Goal: Task Accomplishment & Management: Manage account settings

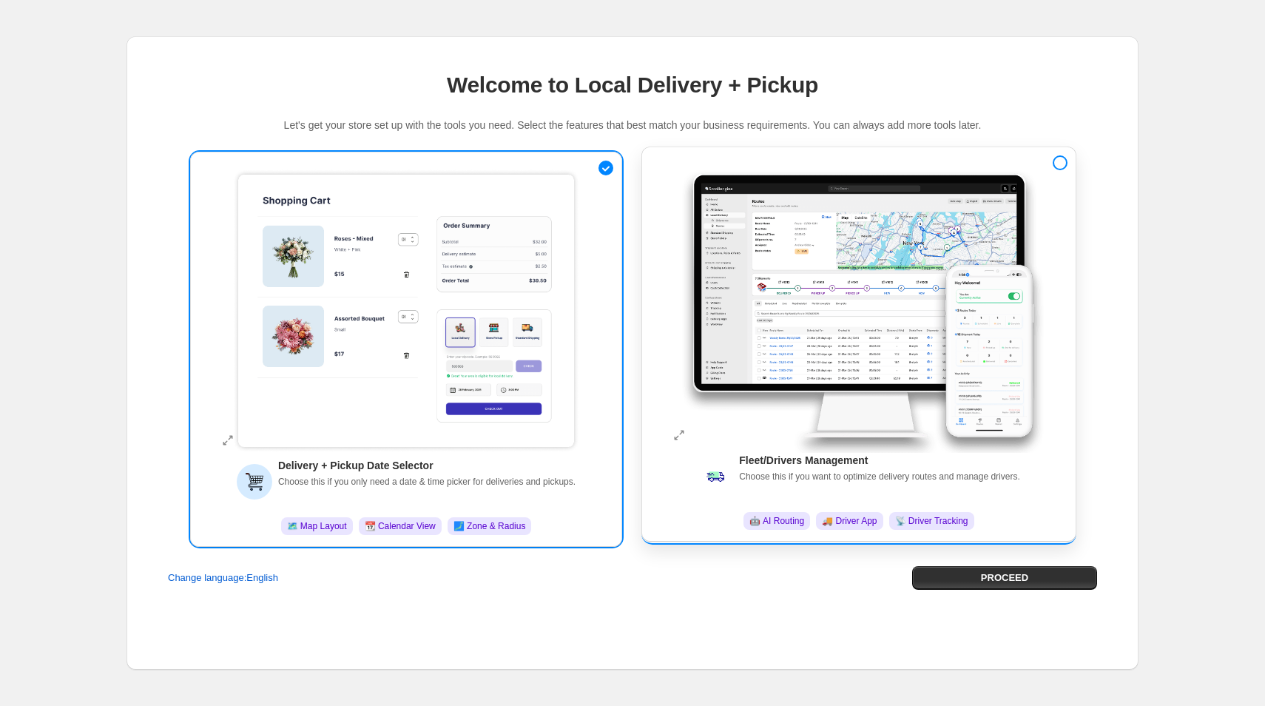
click at [879, 258] on img at bounding box center [859, 305] width 370 height 294
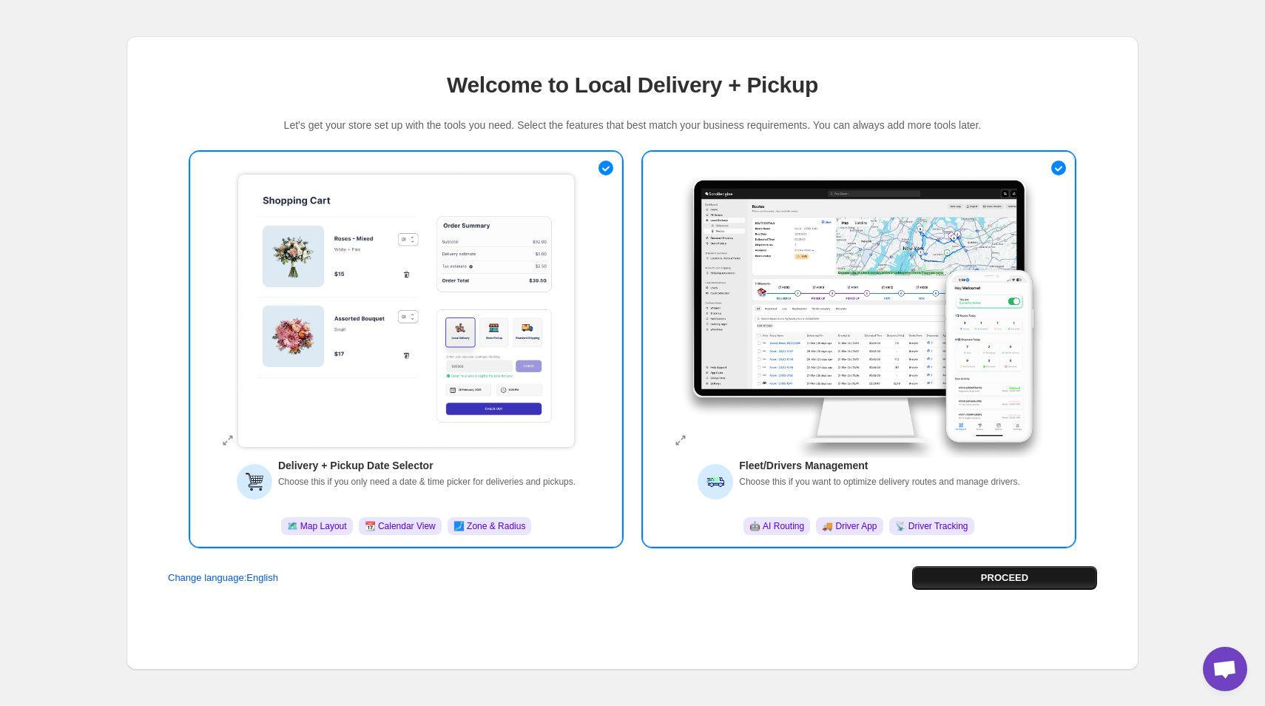
click at [1011, 583] on span "PROCEED" at bounding box center [1004, 577] width 47 height 15
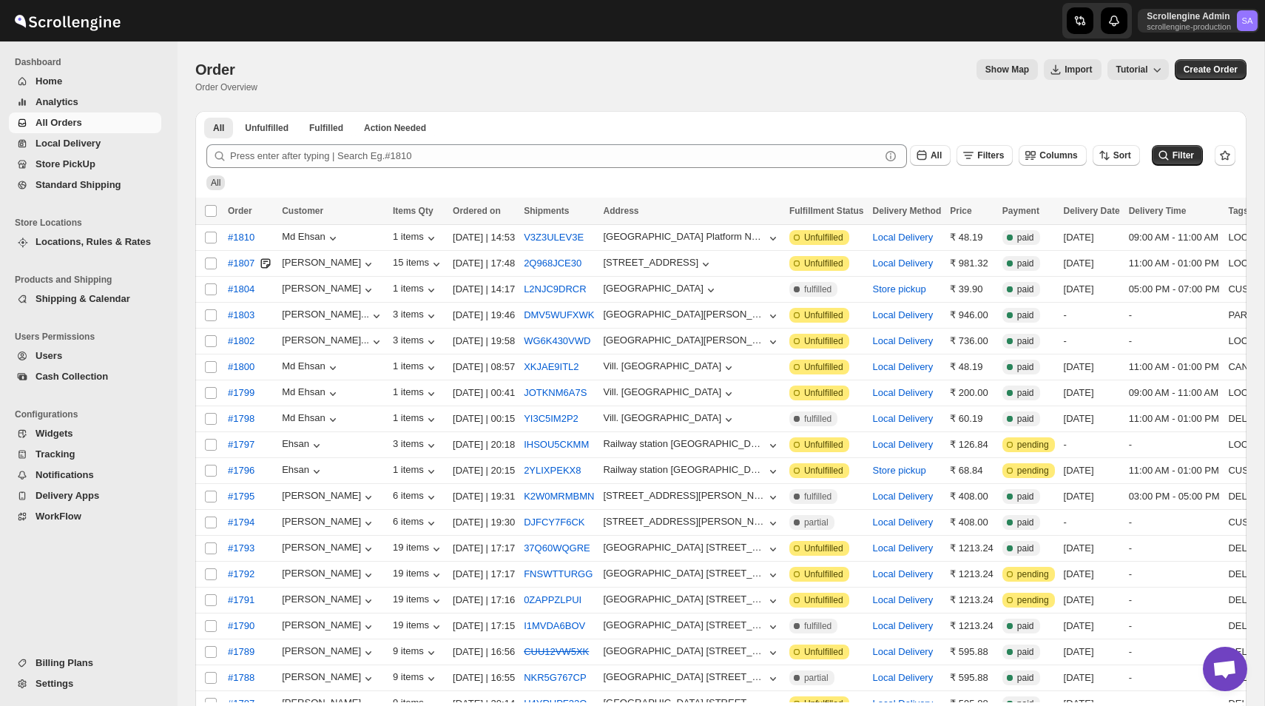
click at [87, 352] on span "Users" at bounding box center [97, 355] width 123 height 15
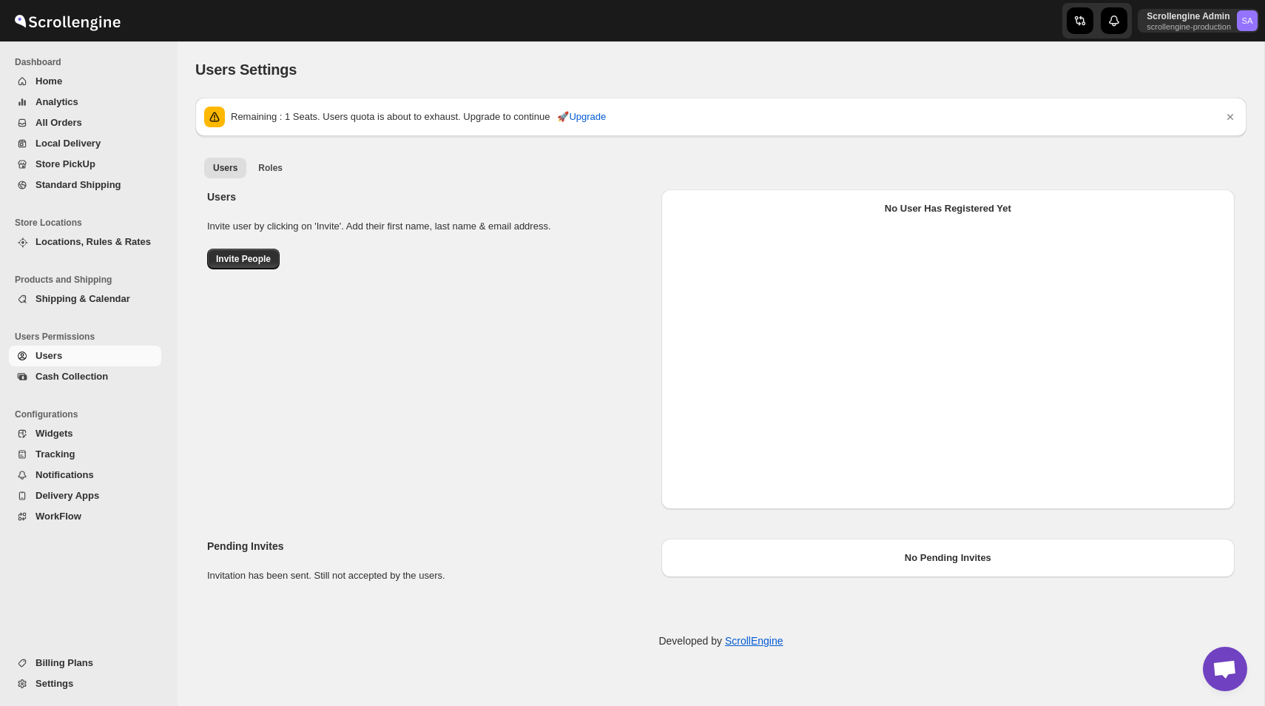
select select "637b767fbaab0276b10c91d5"
select select "637b767fbaab0276b10c91d7"
select select "637b767fbaab0276b10c91d5"
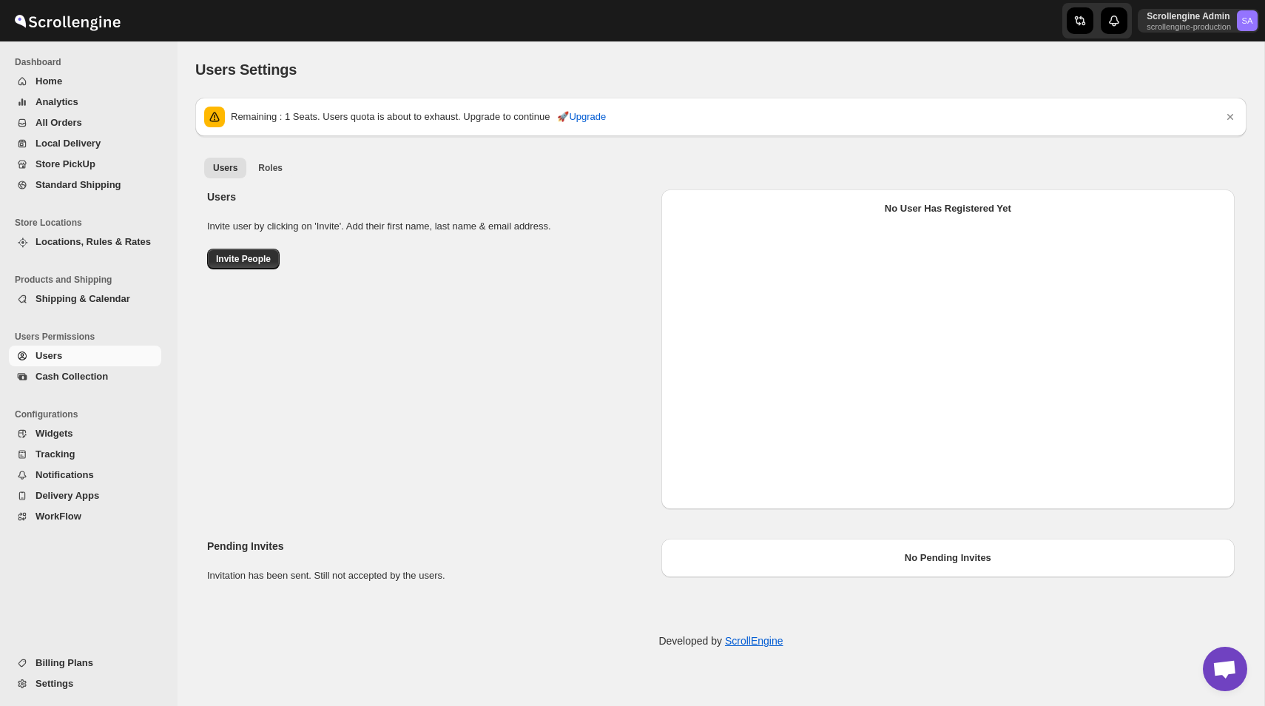
select select "637b767fbaab0276b10c91d5"
select select "637b767fbaab0276b10c91d7"
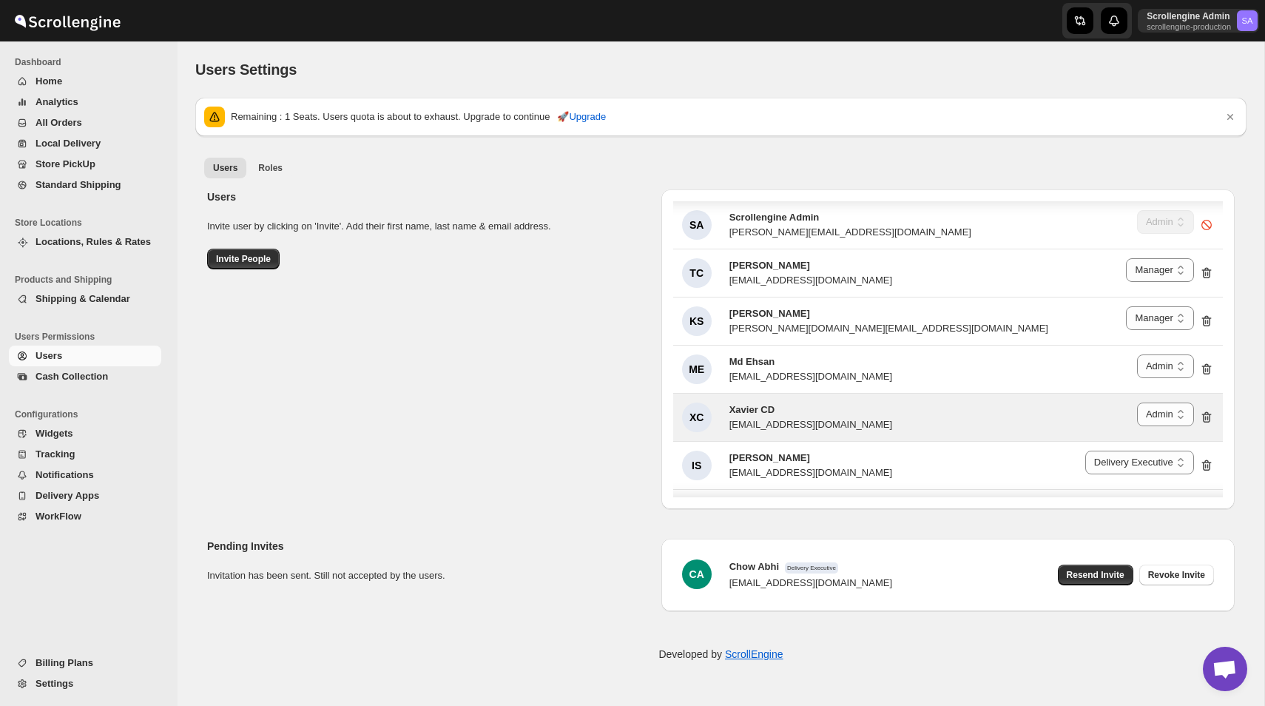
scroll to position [232, 0]
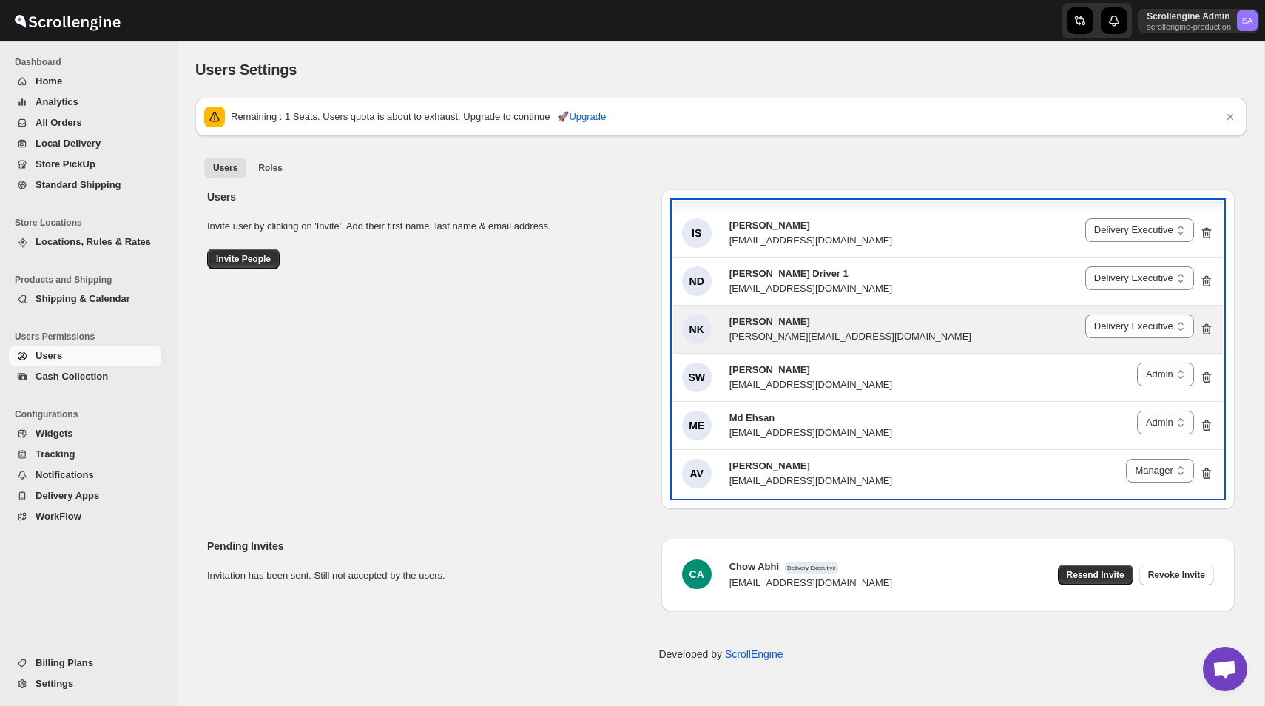
click at [836, 330] on div "[PERSON_NAME][EMAIL_ADDRESS][DOMAIN_NAME]" at bounding box center [850, 336] width 242 height 15
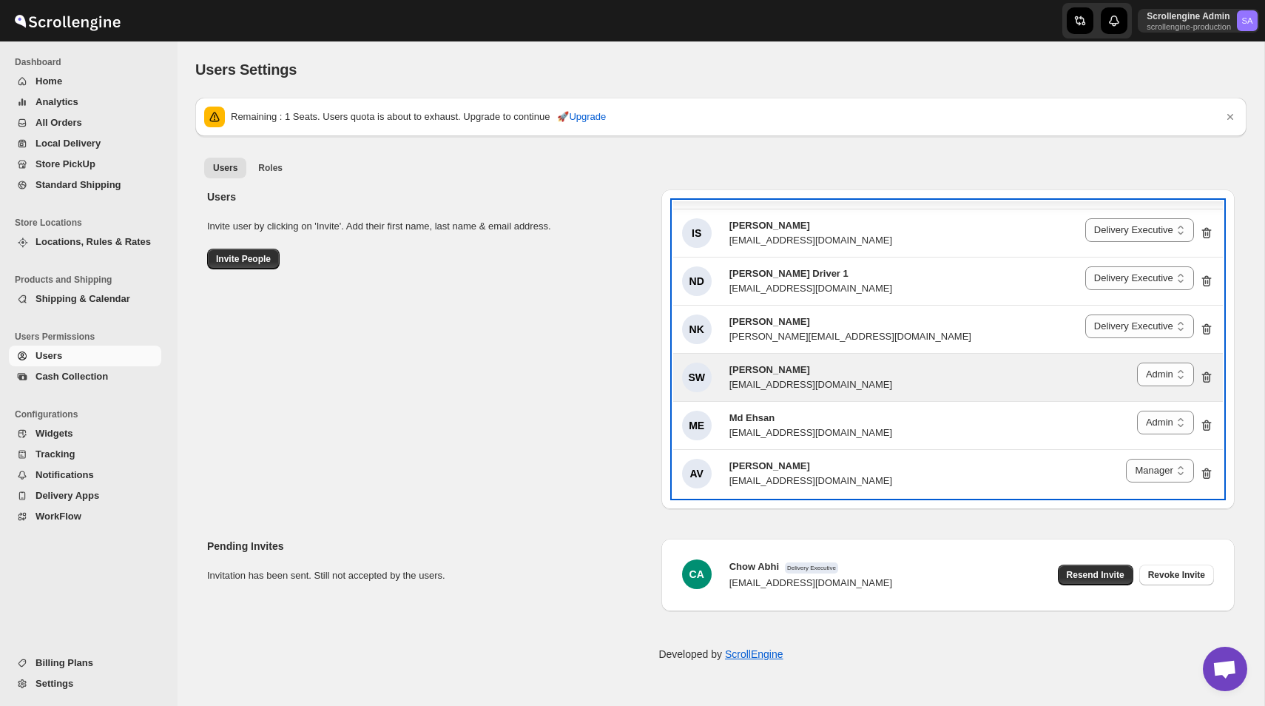
click at [843, 381] on div "SW [PERSON_NAME] [EMAIL_ADDRESS][DOMAIN_NAME] Delivery Executive Manager Admin …" at bounding box center [948, 378] width 532 height 30
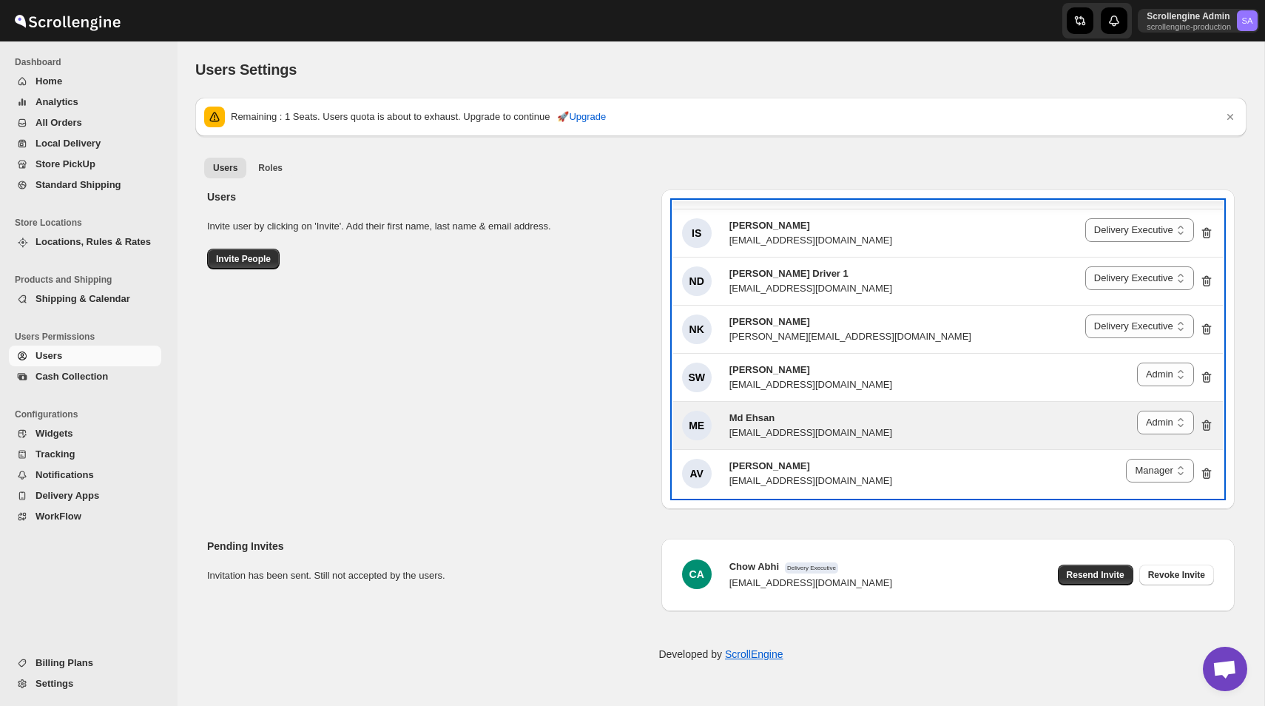
click at [843, 430] on div "ME Md Ehsan [EMAIL_ADDRESS][DOMAIN_NAME] Delivery Executive Manager Admin Admin" at bounding box center [948, 426] width 532 height 30
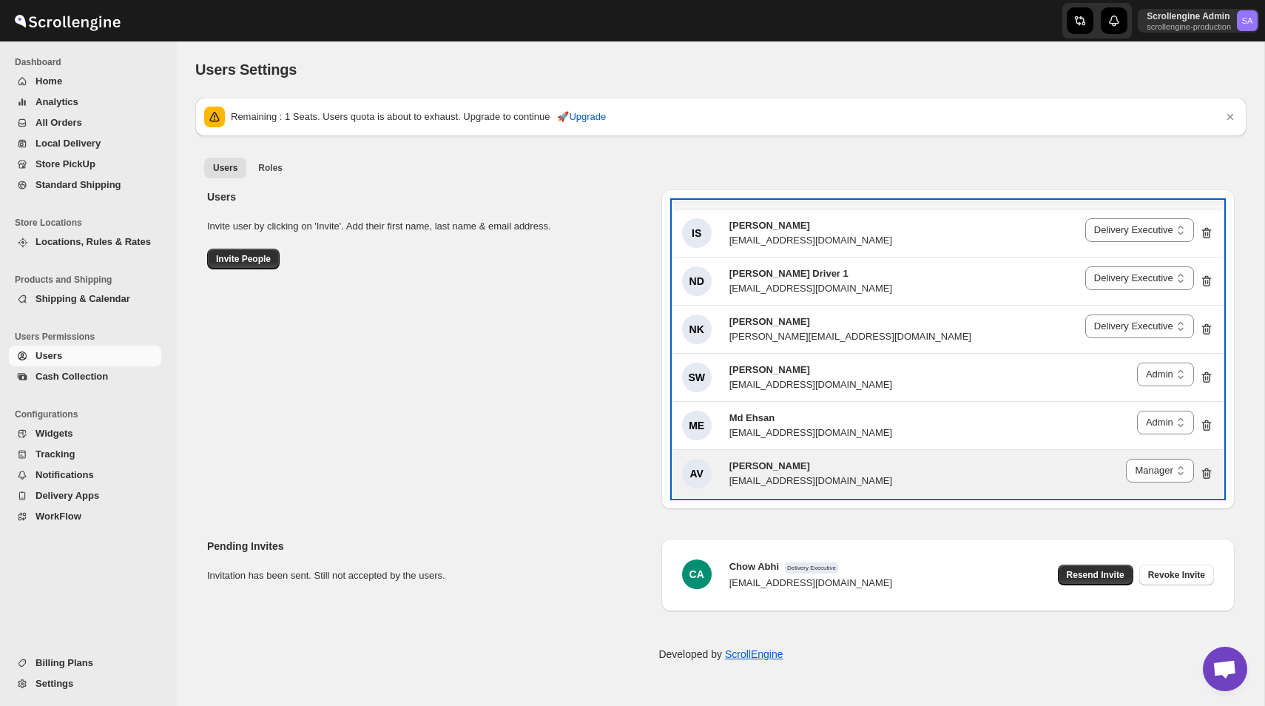
click at [843, 474] on div "[EMAIL_ADDRESS][DOMAIN_NAME]" at bounding box center [810, 481] width 163 height 15
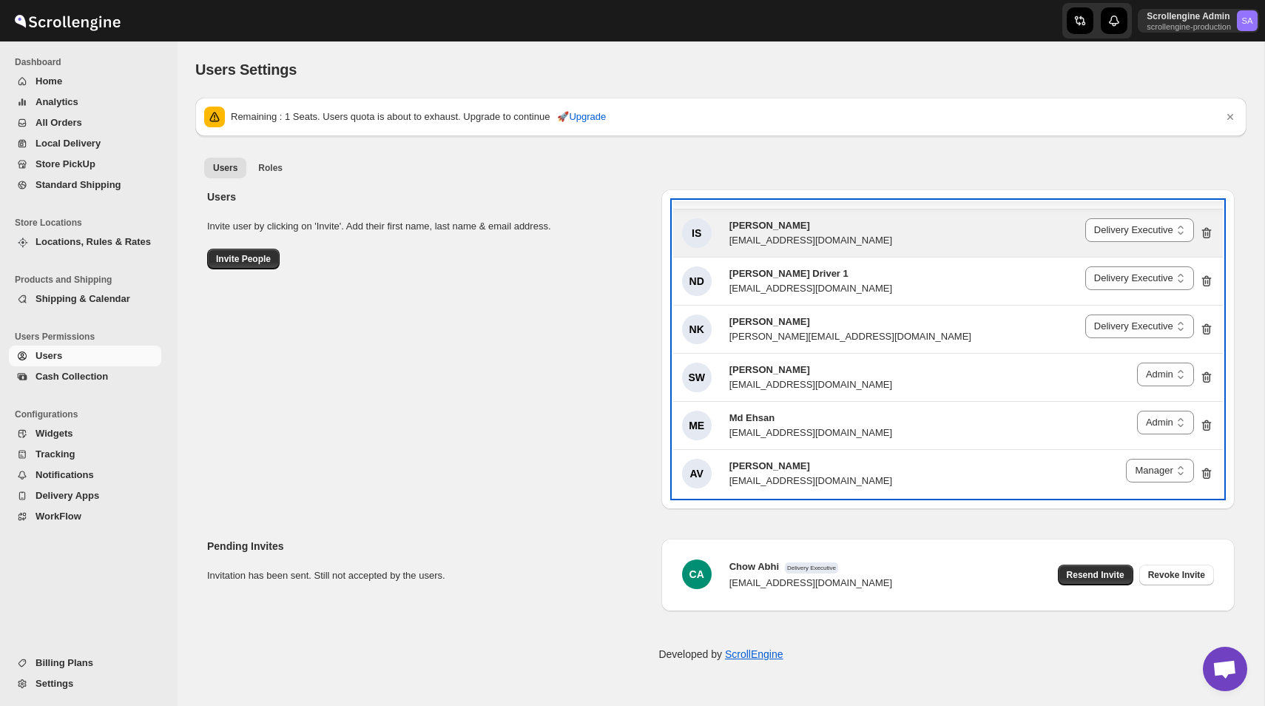
click at [824, 244] on div "[EMAIL_ADDRESS][DOMAIN_NAME]" at bounding box center [810, 240] width 163 height 15
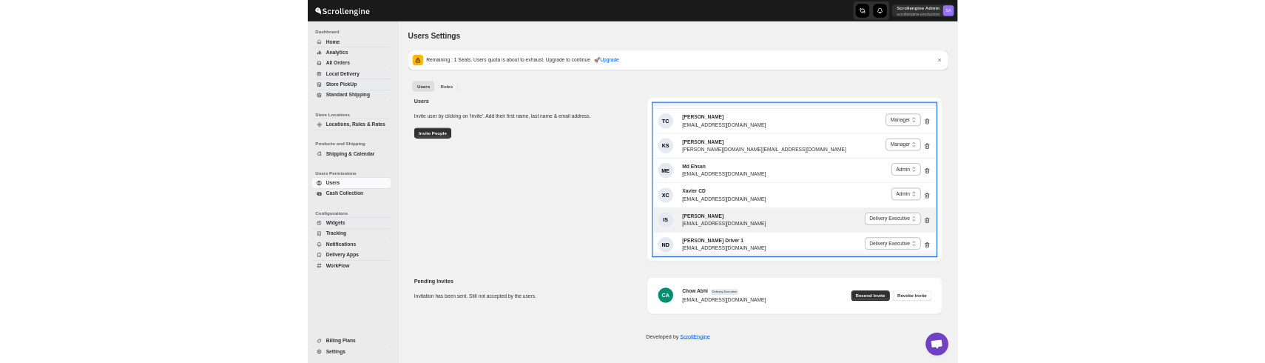
scroll to position [0, 0]
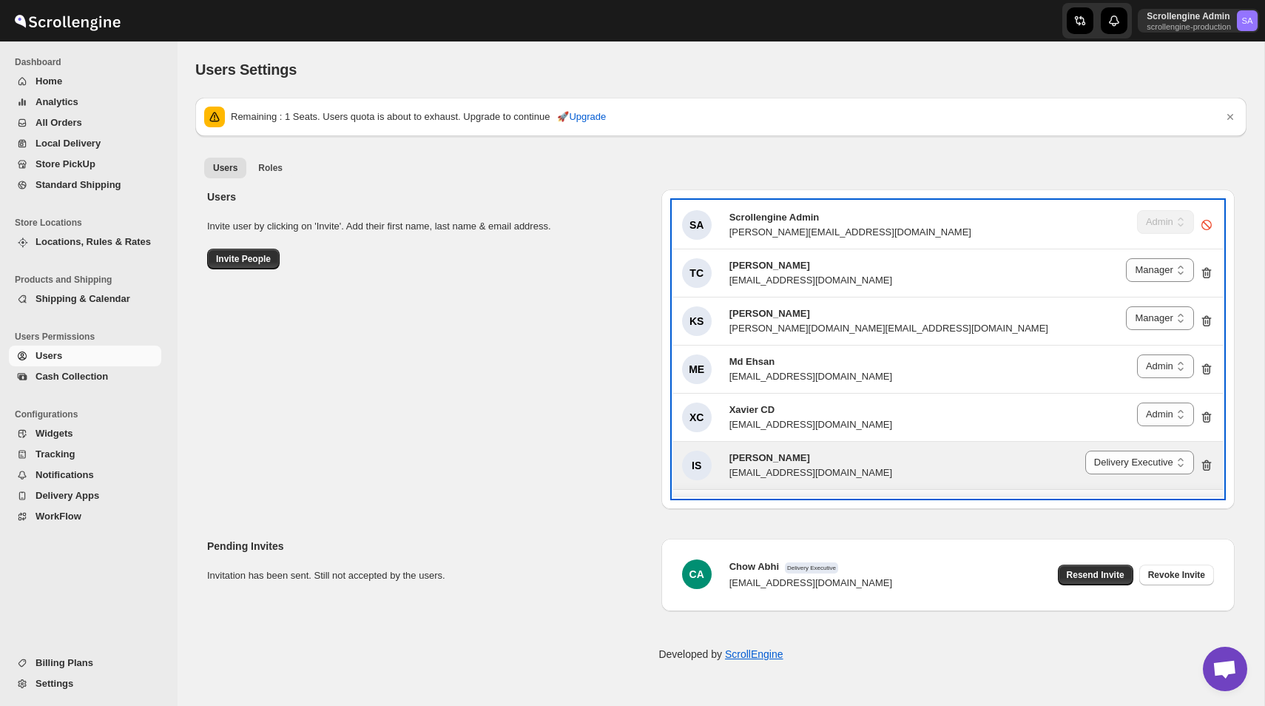
click at [824, 244] on div "SA Scrollengine Admin [PERSON_NAME][EMAIL_ADDRESS][DOMAIN_NAME] Delivery Execut…" at bounding box center [948, 224] width 550 height 47
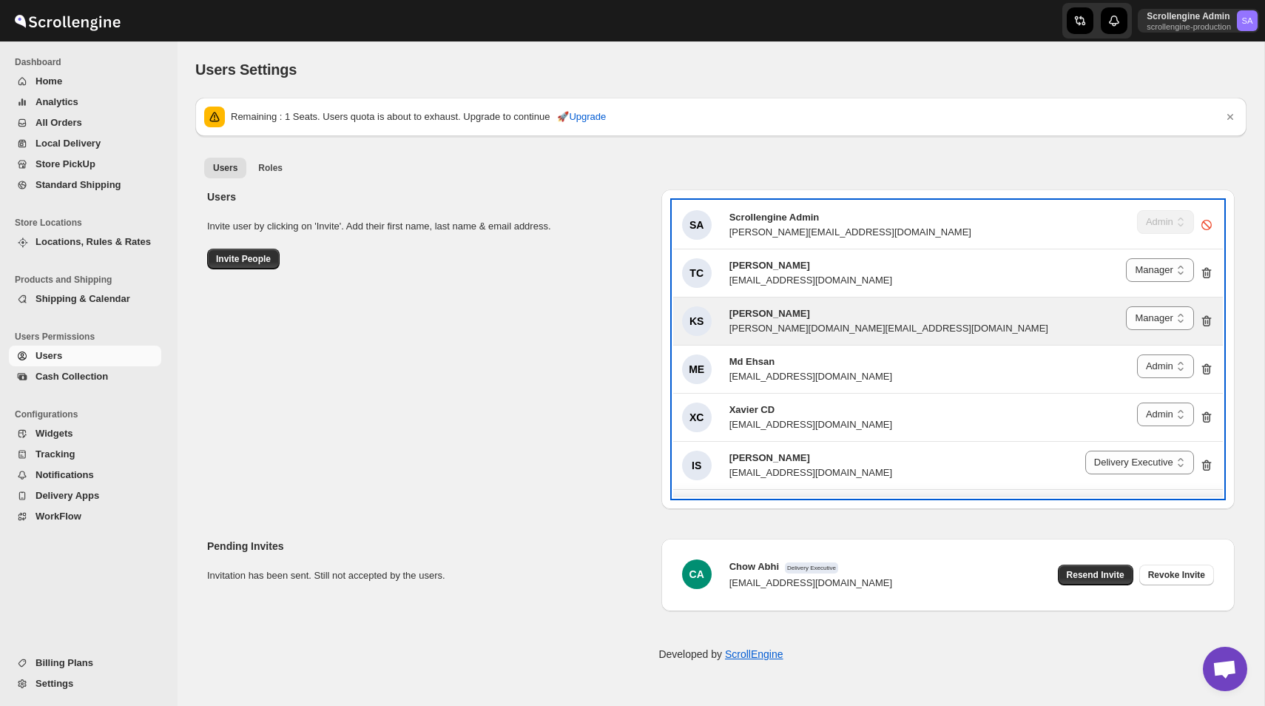
click at [837, 300] on div "KS [PERSON_NAME] [PERSON_NAME][DOMAIN_NAME][EMAIL_ADDRESS][DOMAIN_NAME] Deliver…" at bounding box center [948, 320] width 550 height 47
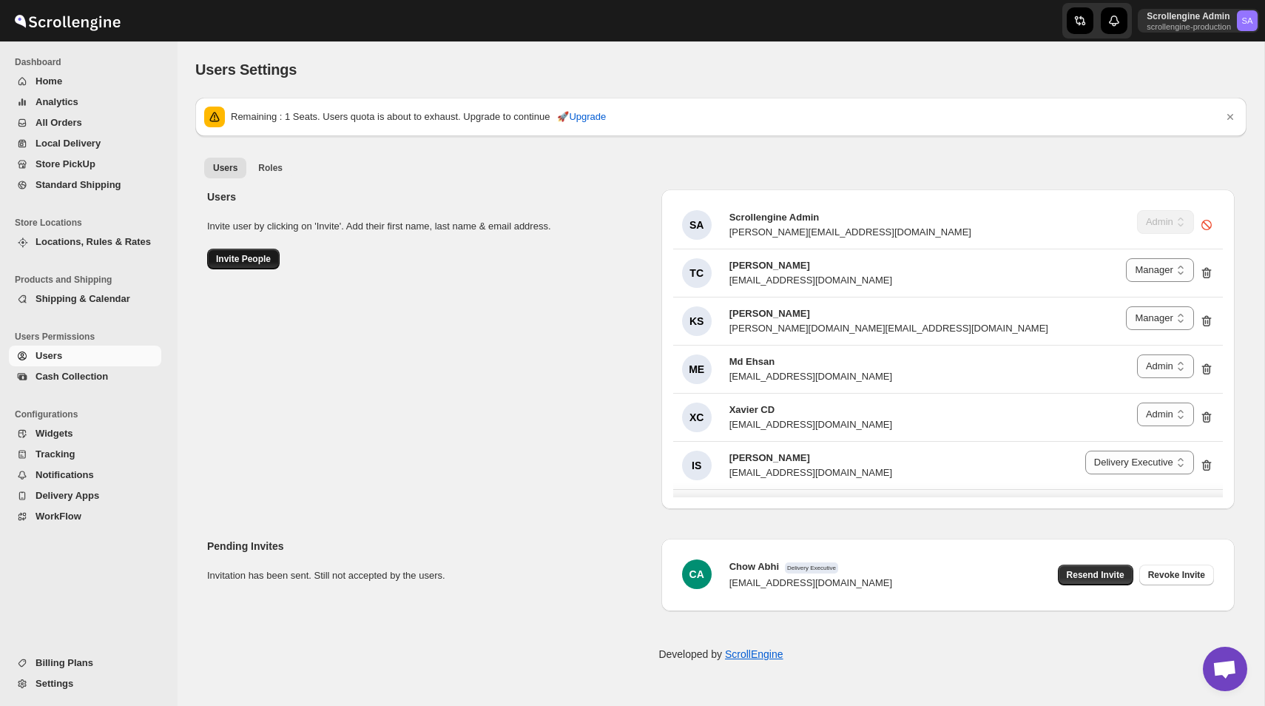
click at [258, 258] on span "Invite People" at bounding box center [243, 259] width 55 height 12
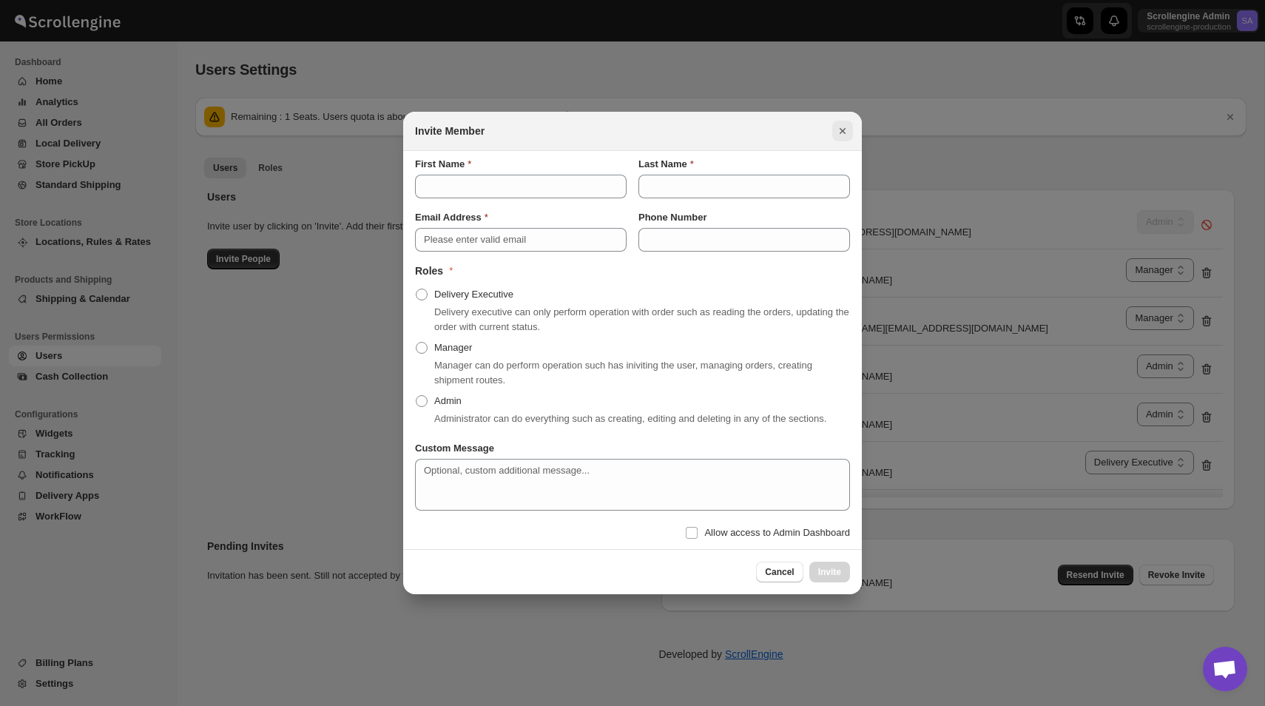
click at [843, 124] on icon "Close" at bounding box center [842, 131] width 15 height 15
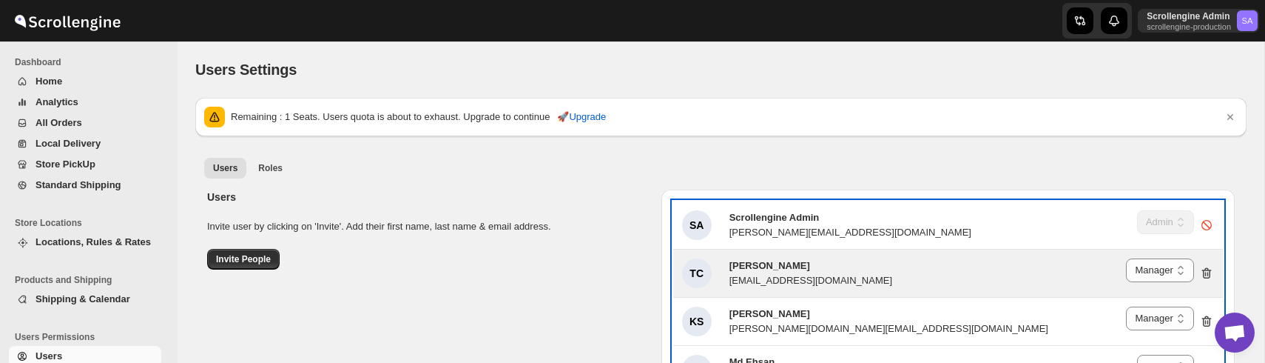
click at [775, 285] on div "[EMAIL_ADDRESS][DOMAIN_NAME]" at bounding box center [810, 280] width 163 height 15
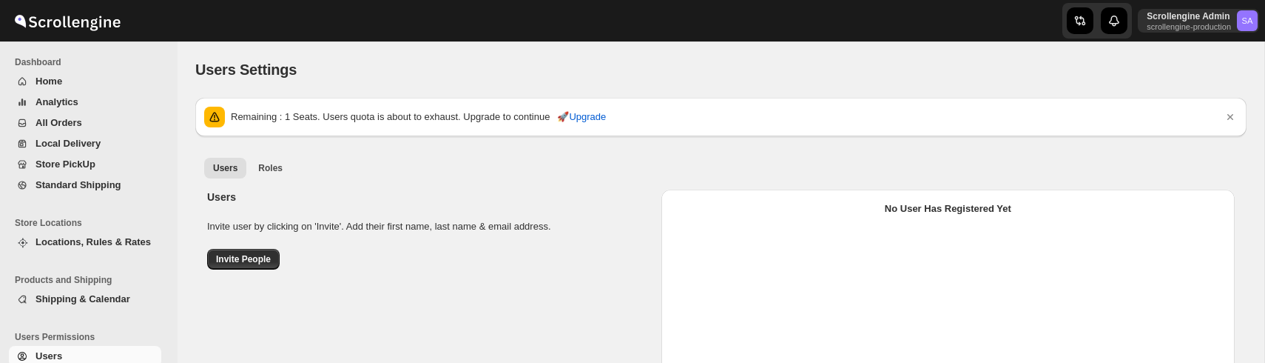
select select "637b767fbaab0276b10c91d5"
select select "637b767fbaab0276b10c91d7"
select select "637b767fbaab0276b10c91d5"
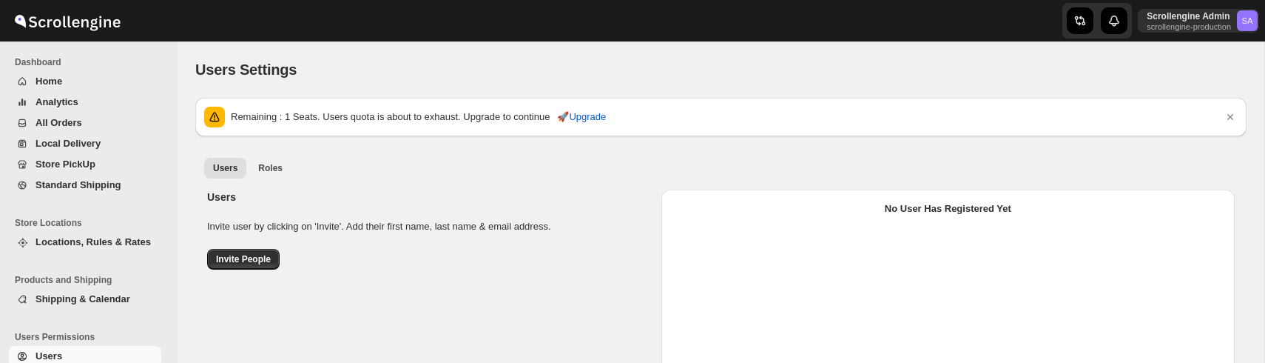
select select "637b767fbaab0276b10c91d5"
select select "637b767fbaab0276b10c91d7"
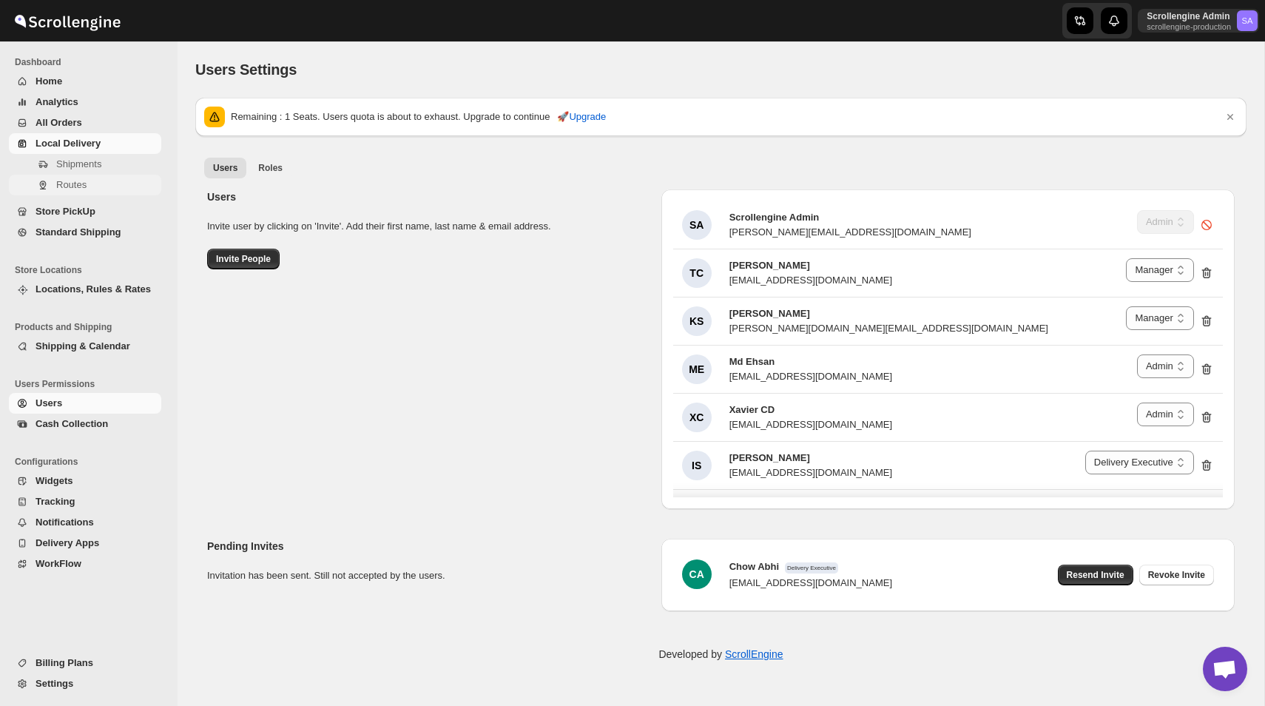
click at [81, 182] on span "Routes" at bounding box center [71, 184] width 30 height 11
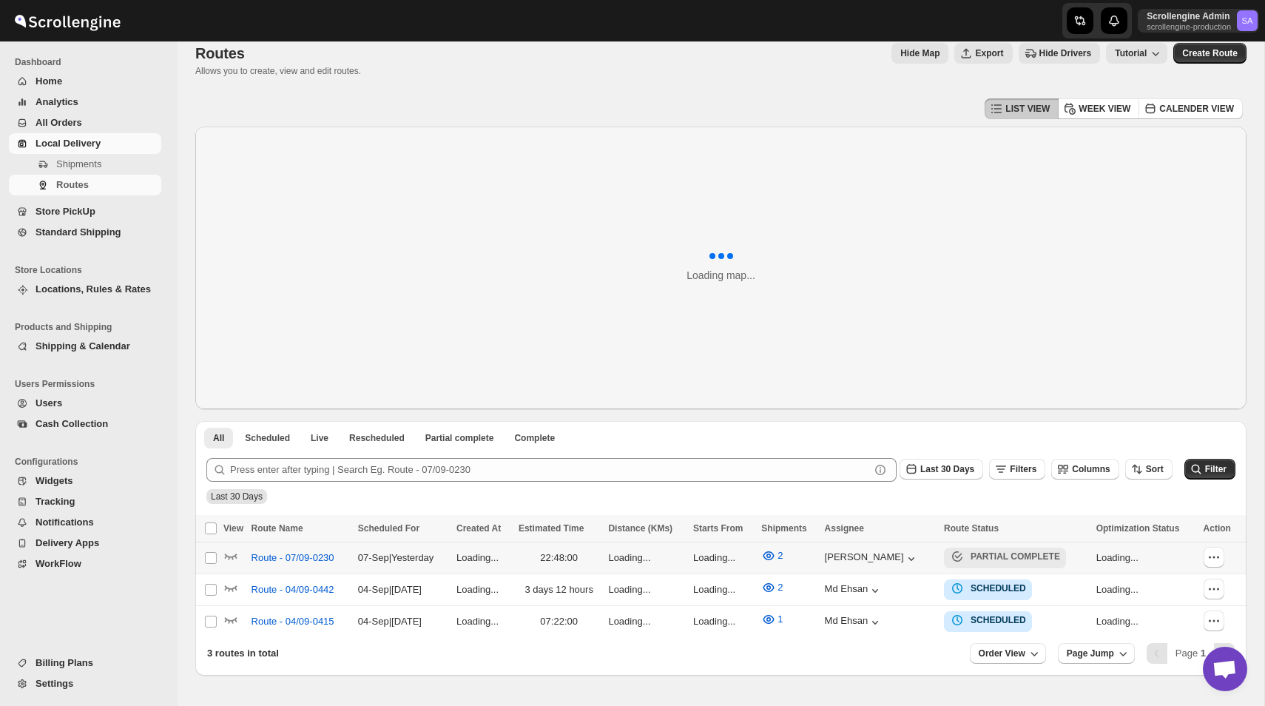
scroll to position [58, 0]
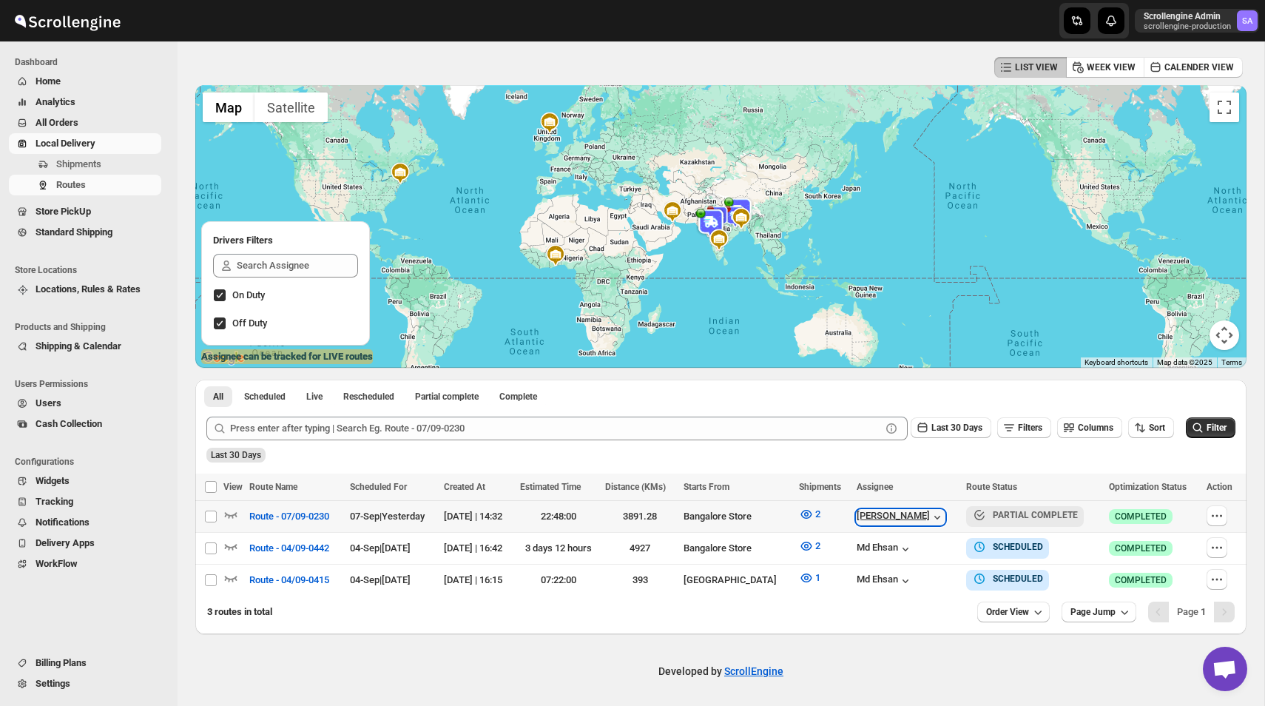
click at [914, 362] on div "[PERSON_NAME]" at bounding box center [901, 517] width 88 height 15
click at [883, 362] on td "Md Ehsan" at bounding box center [906, 548] width 109 height 32
checkbox input "true"
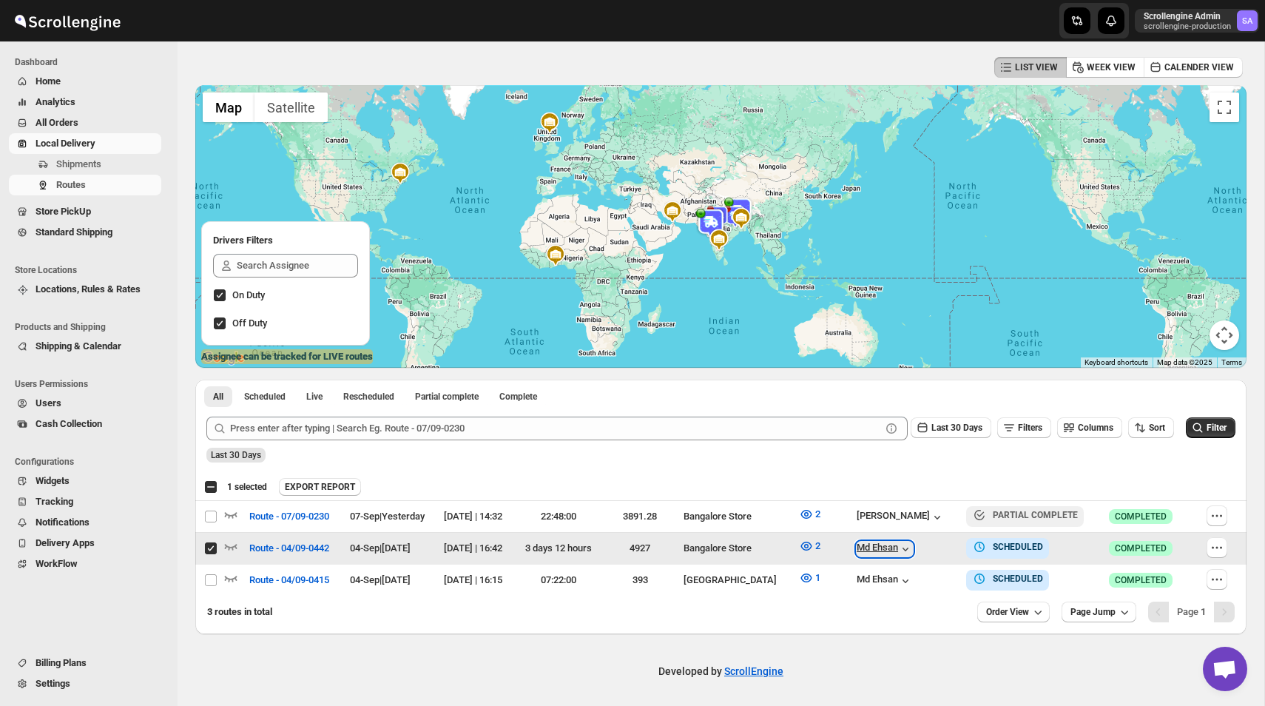
click at [888, 362] on div "Md Ehsan" at bounding box center [885, 549] width 56 height 15
click at [902, 362] on icon "button" at bounding box center [905, 549] width 15 height 15
click at [903, 362] on icon "button" at bounding box center [905, 549] width 15 height 15
click at [912, 362] on div "Md Ehsan" at bounding box center [907, 580] width 101 height 16
click at [903, 362] on icon "button" at bounding box center [905, 580] width 15 height 15
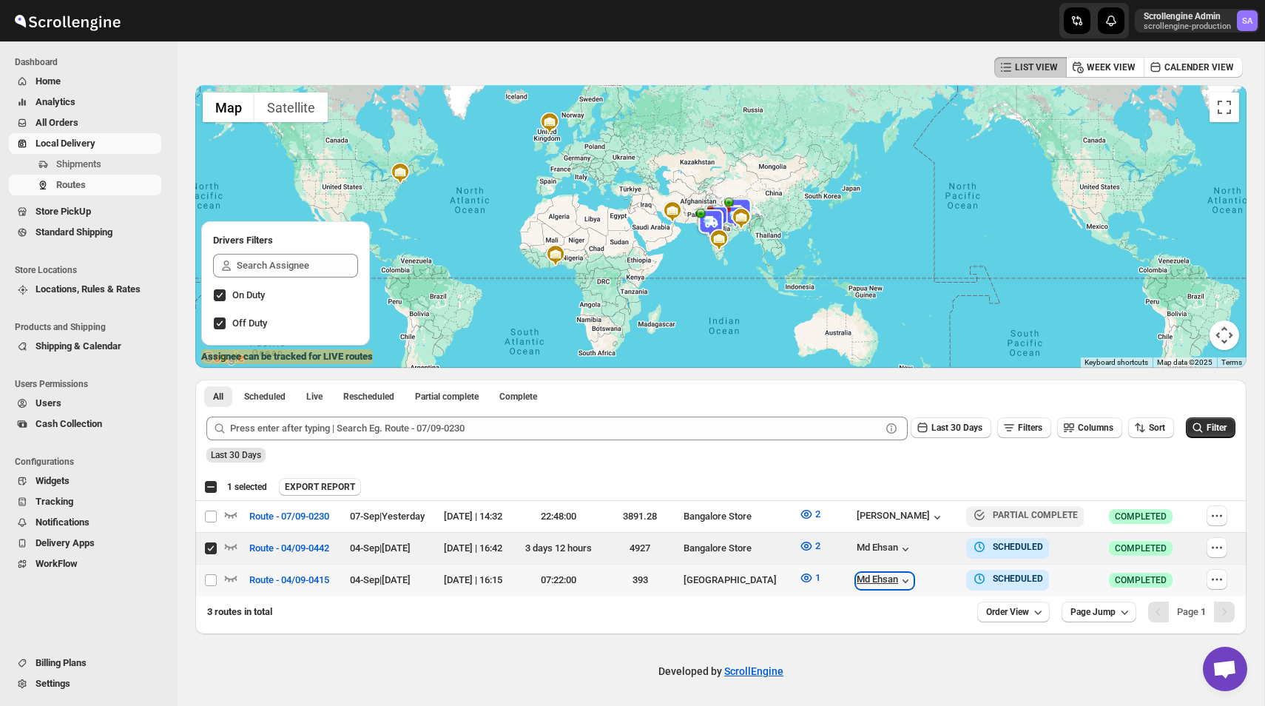
click at [900, 362] on icon "button" at bounding box center [905, 580] width 15 height 15
click at [67, 362] on span "Settings" at bounding box center [53, 683] width 35 height 11
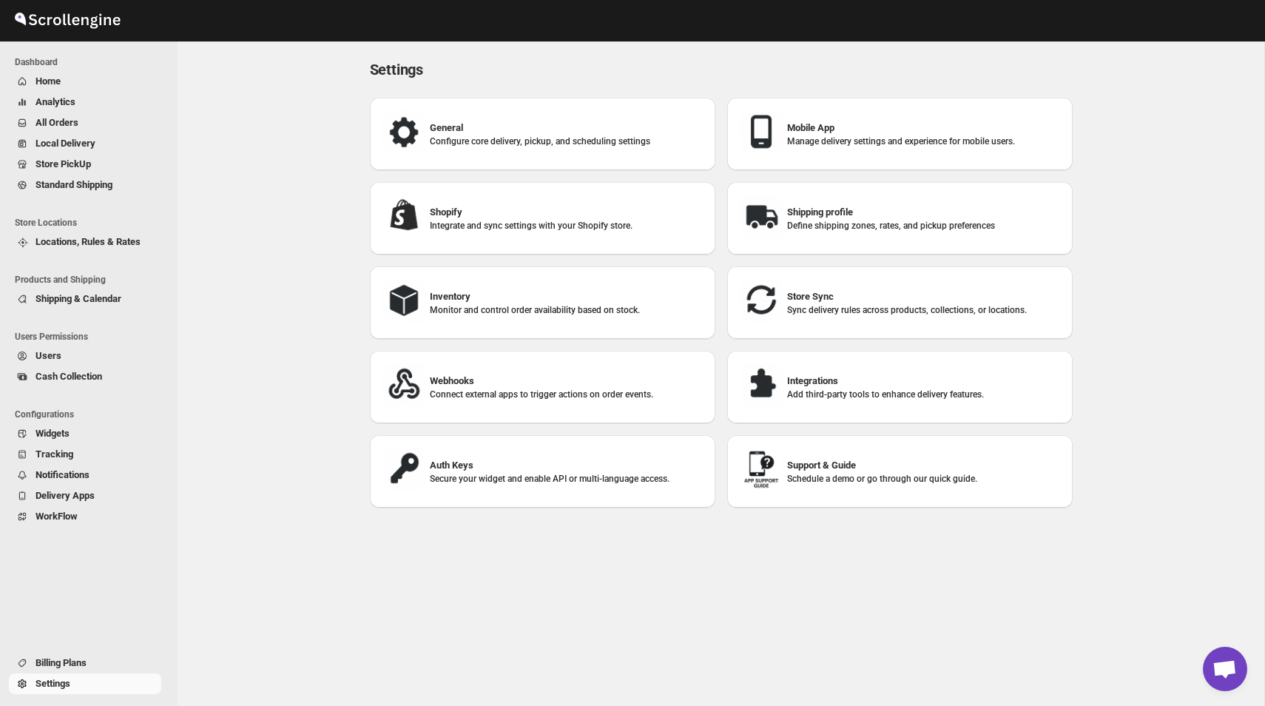
click at [105, 343] on li "Users Permissions" at bounding box center [85, 337] width 170 height 18
click at [98, 353] on span "Users" at bounding box center [97, 355] width 123 height 15
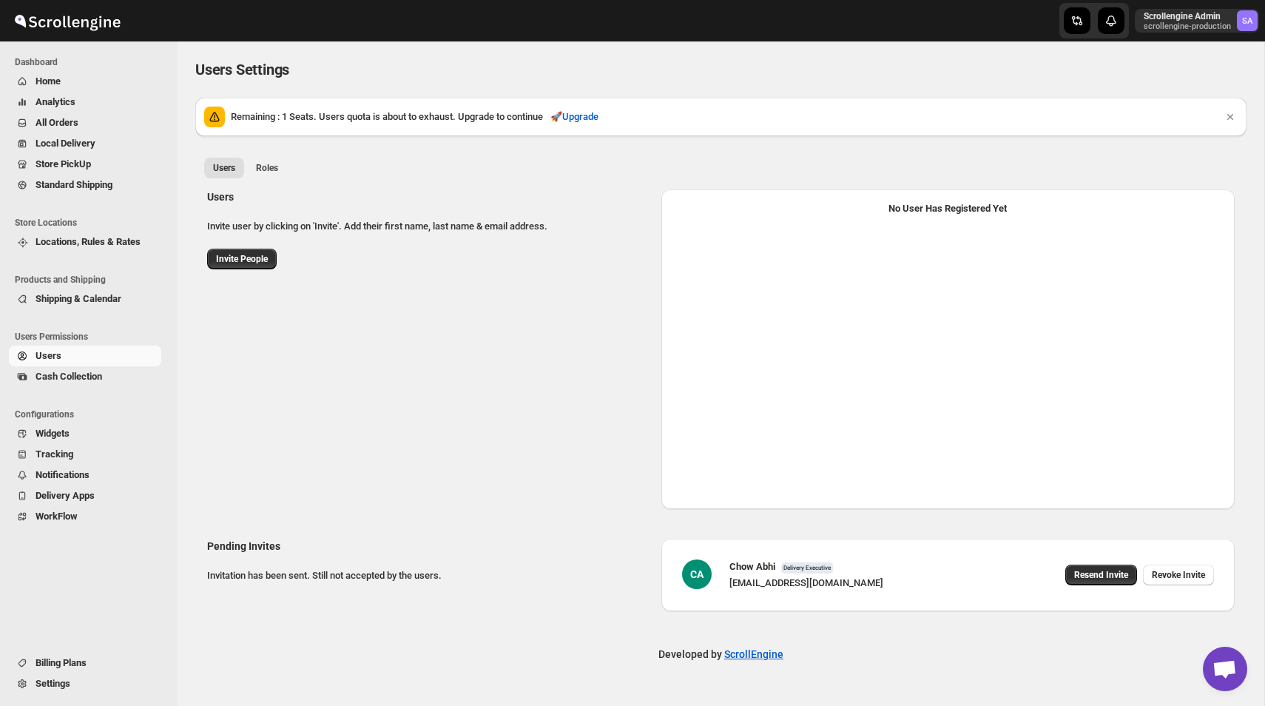
select select "637b767fbaab0276b10c91d5"
select select "637b767fbaab0276b10c91d7"
select select "637b767fbaab0276b10c91d5"
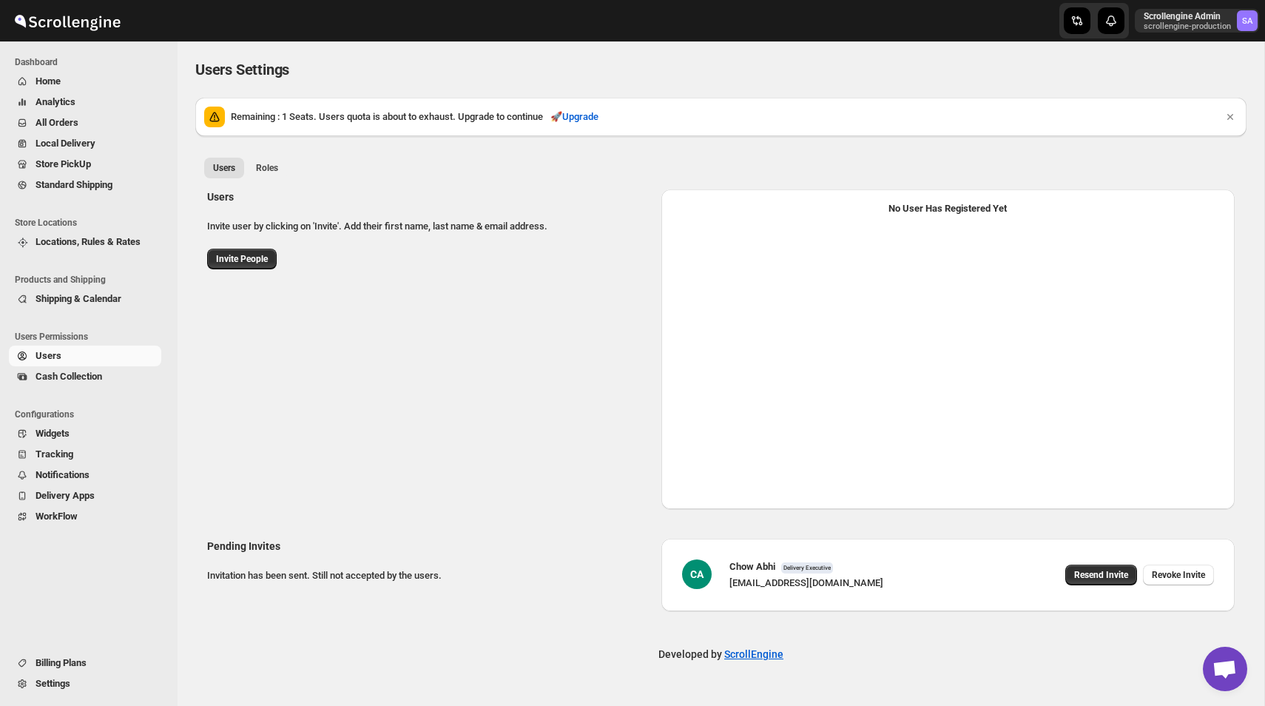
select select "637b767fbaab0276b10c91d5"
select select "637b767fbaab0276b10c91d7"
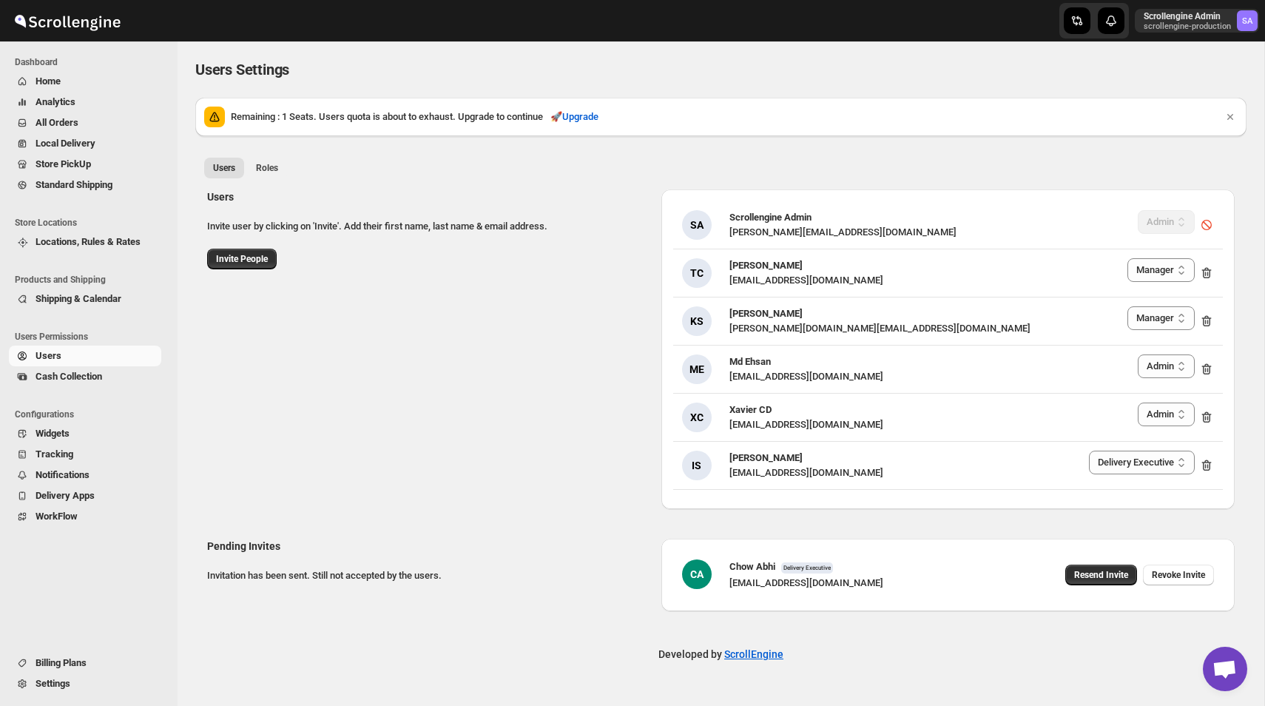
click at [321, 360] on div "Users Invite user by clicking on 'Invite'. Add their first name, last name & em…" at bounding box center [714, 343] width 1039 height 331
